Goal: Transaction & Acquisition: Purchase product/service

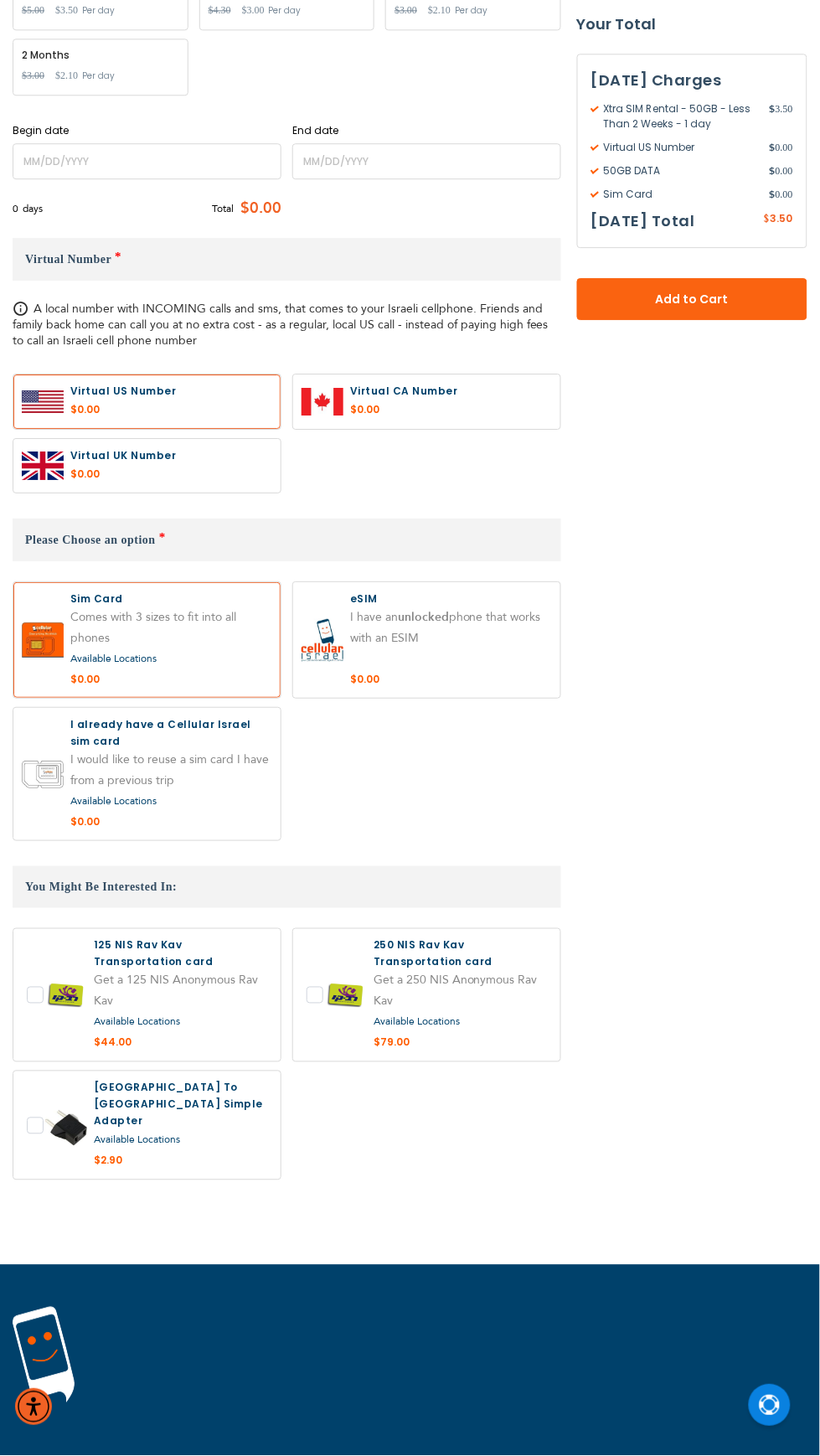
scroll to position [766, 0]
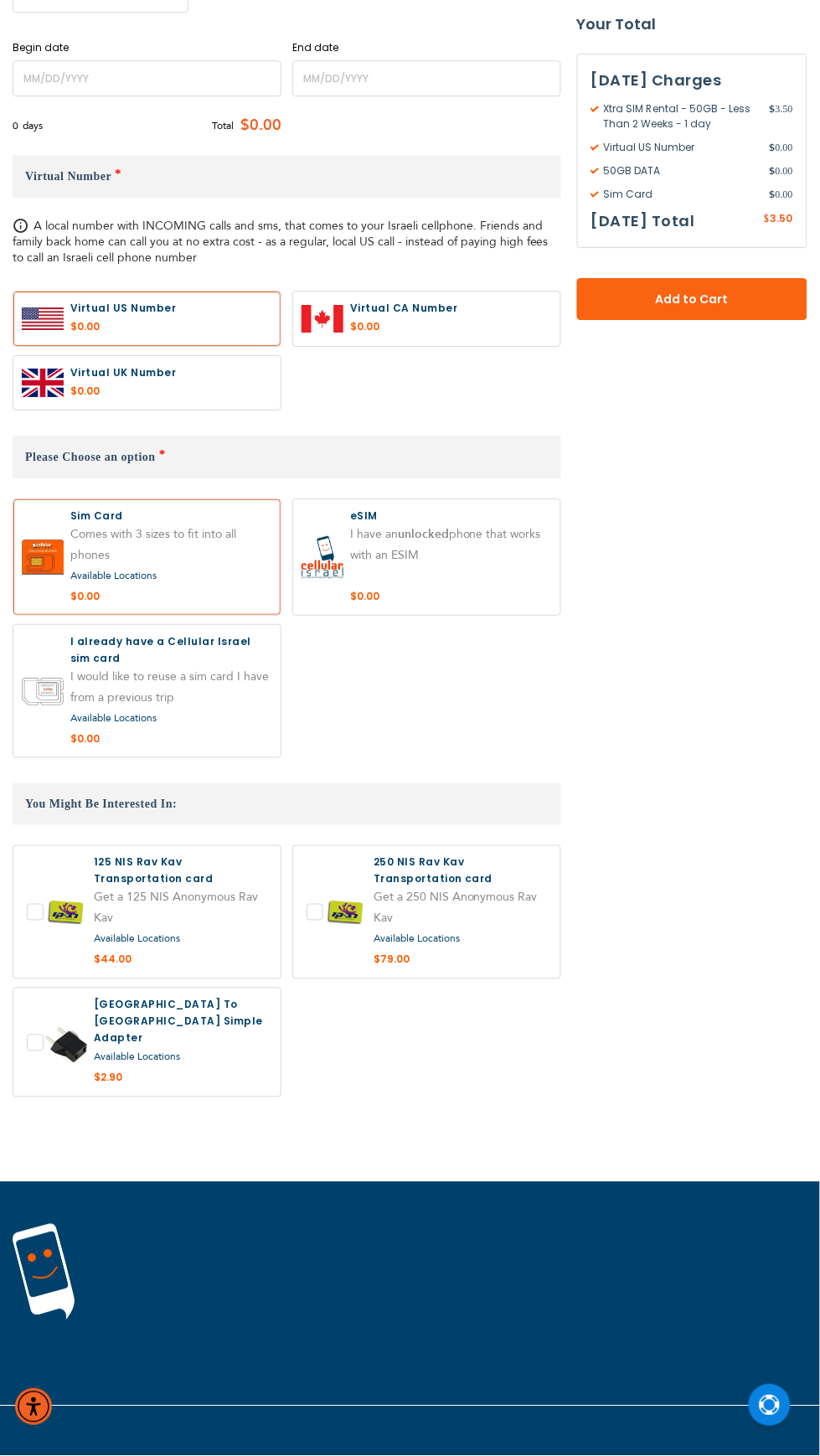
click at [144, 721] on span "Available Locations" at bounding box center [113, 717] width 87 height 13
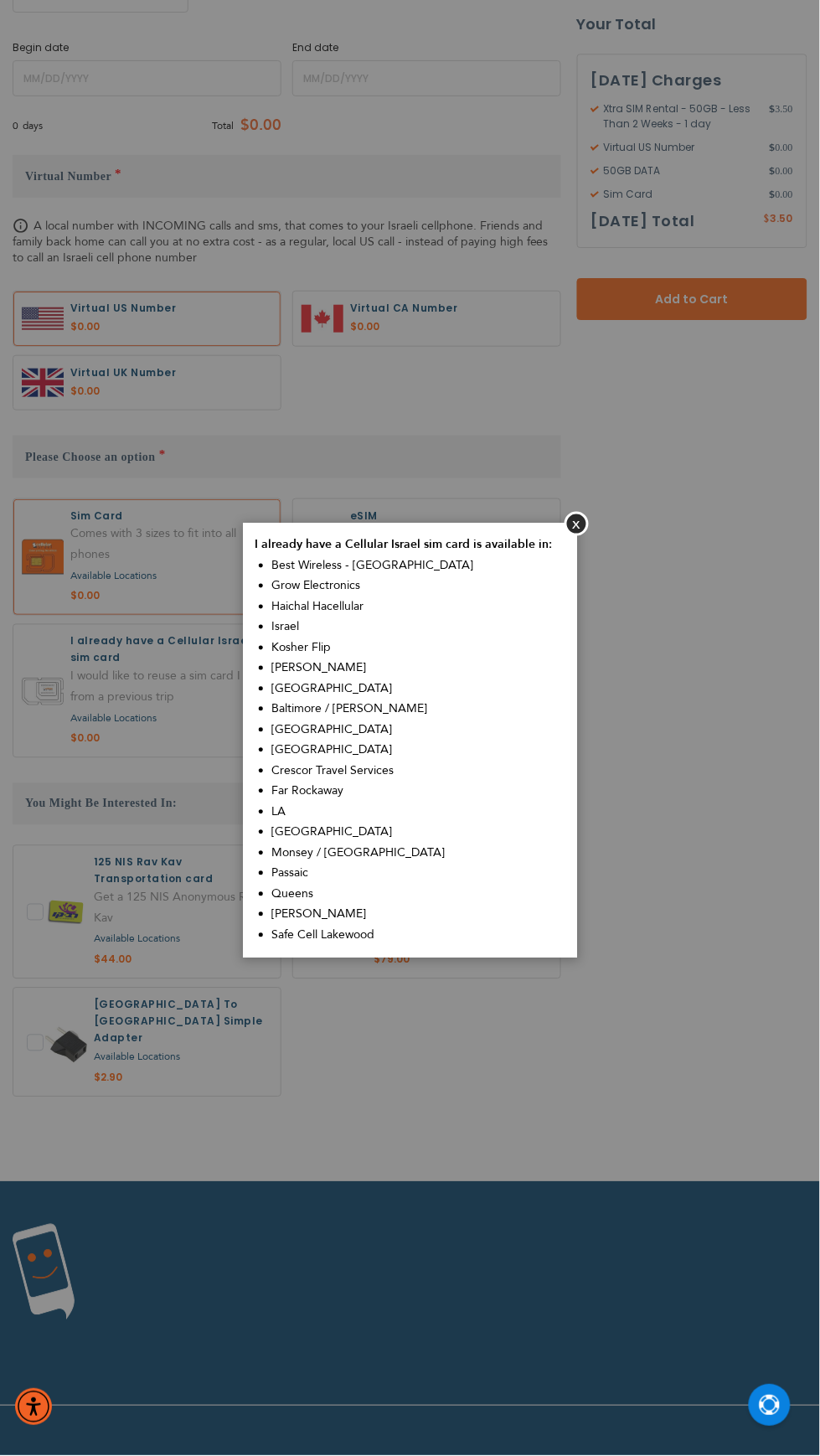
click at [621, 542] on aside "Close I already have a Cellular Israel sim card is available in: Best Wireless …" at bounding box center [410, 728] width 820 height 1456
click at [578, 531] on button "Close" at bounding box center [576, 523] width 24 height 24
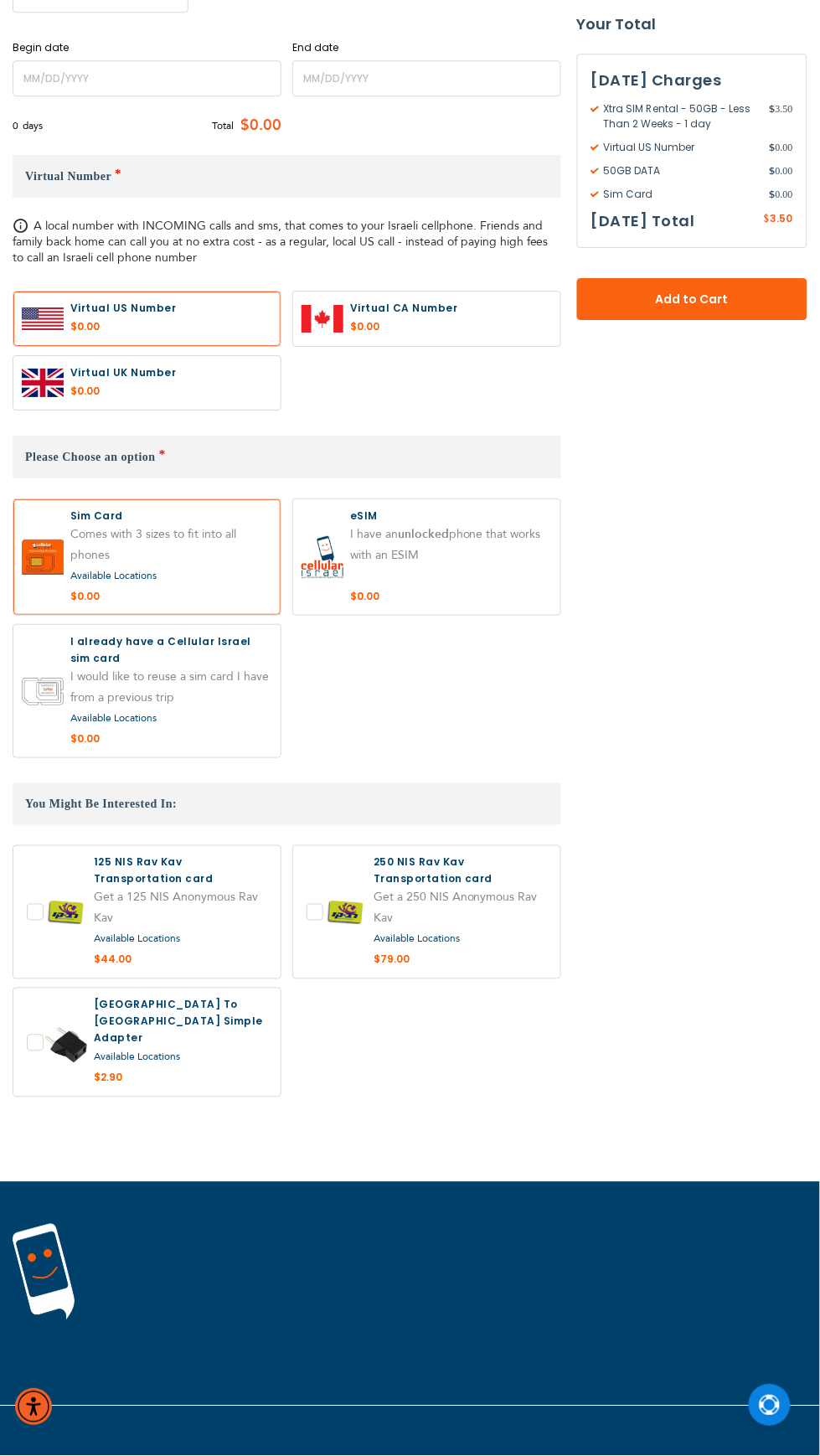
click at [109, 723] on div "Available Locations" at bounding box center [171, 718] width 202 height 21
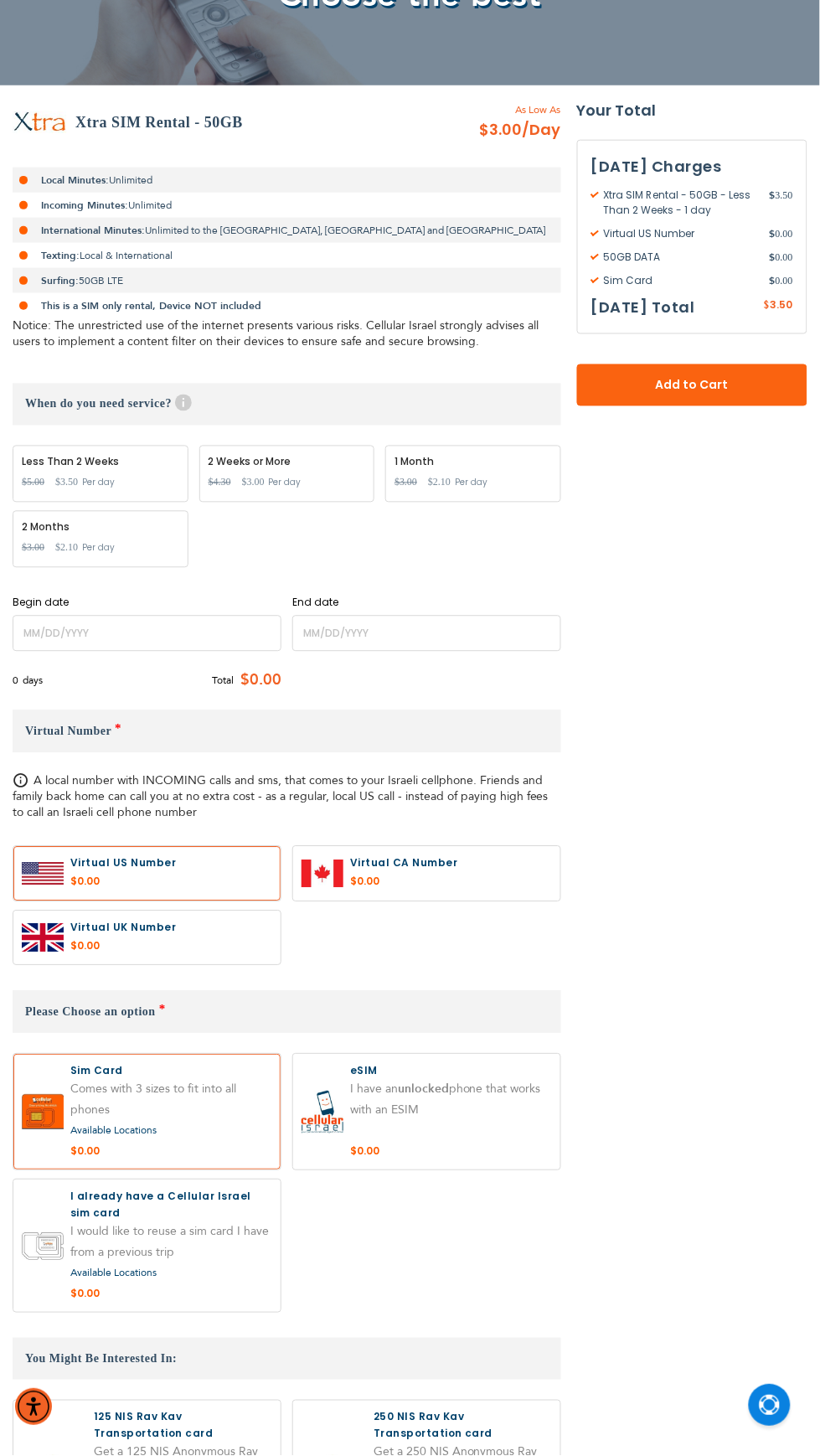
scroll to position [0, 0]
